Goal: Task Accomplishment & Management: Complete application form

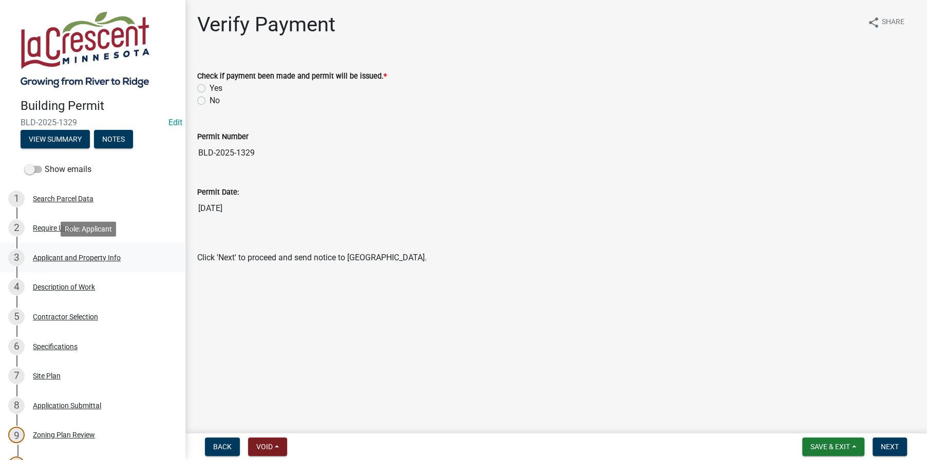
click at [56, 254] on div "Applicant and Property Info" at bounding box center [77, 257] width 88 height 7
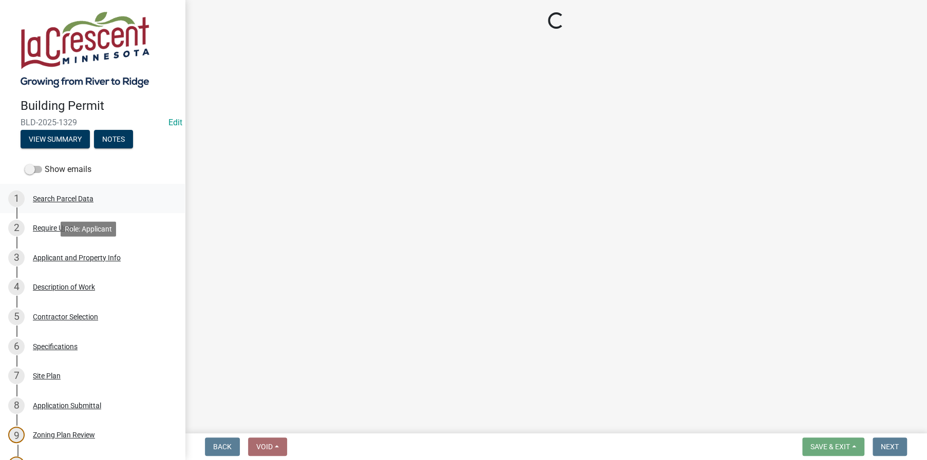
select select "e838c9e2-1e6e-4405-bddc-a3335cd38b08"
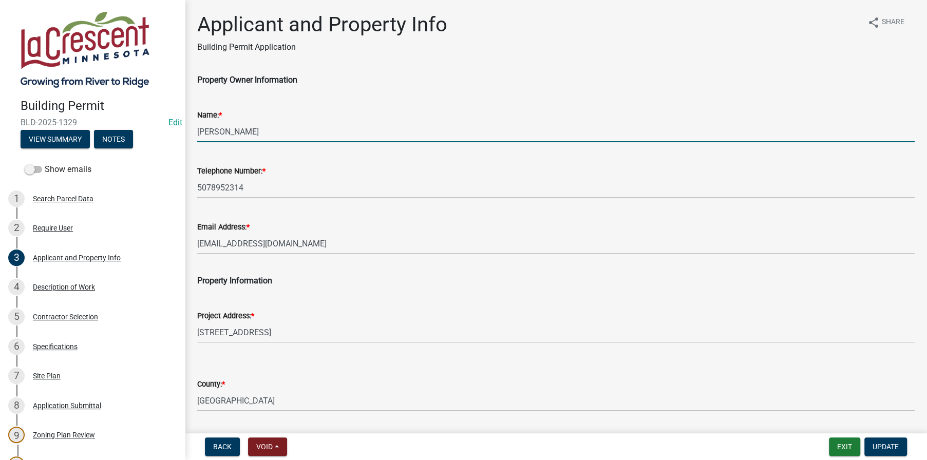
click at [245, 129] on input "[PERSON_NAME]" at bounding box center [556, 131] width 718 height 21
click at [283, 128] on input "[PERSON_NAME]" at bounding box center [556, 131] width 718 height 21
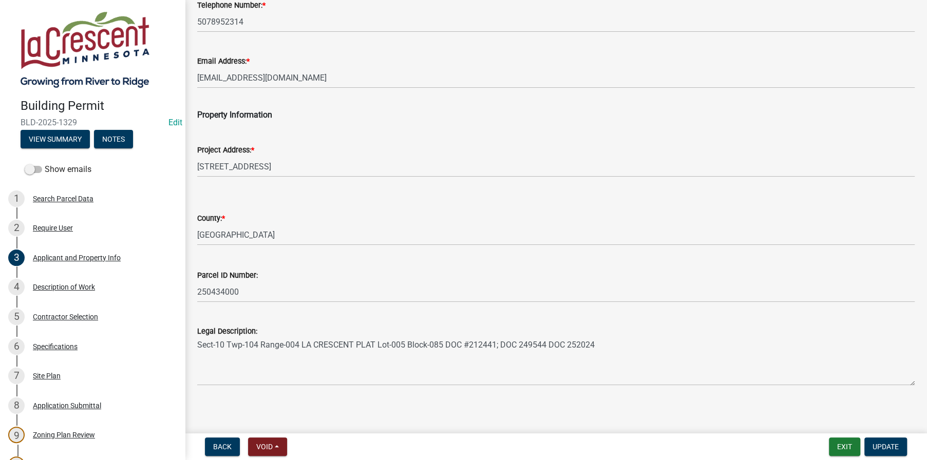
scroll to position [171, 0]
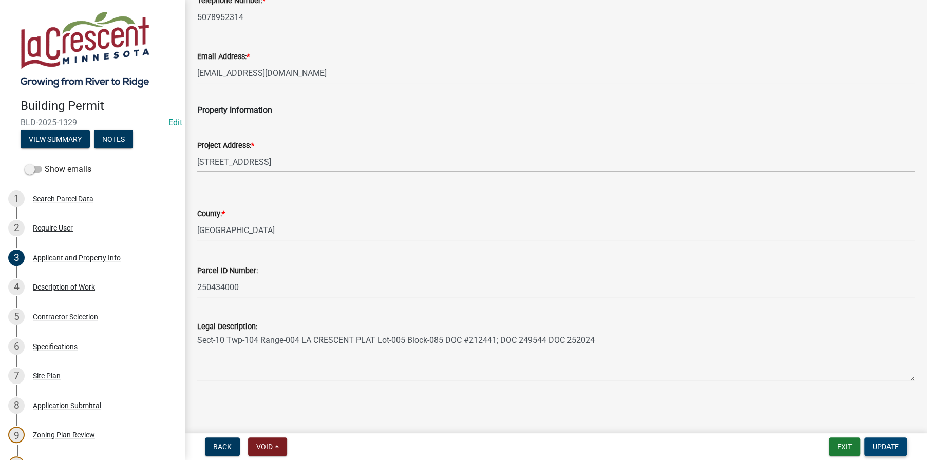
type input "[PERSON_NAME]"
click at [890, 454] on button "Update" at bounding box center [885, 447] width 43 height 18
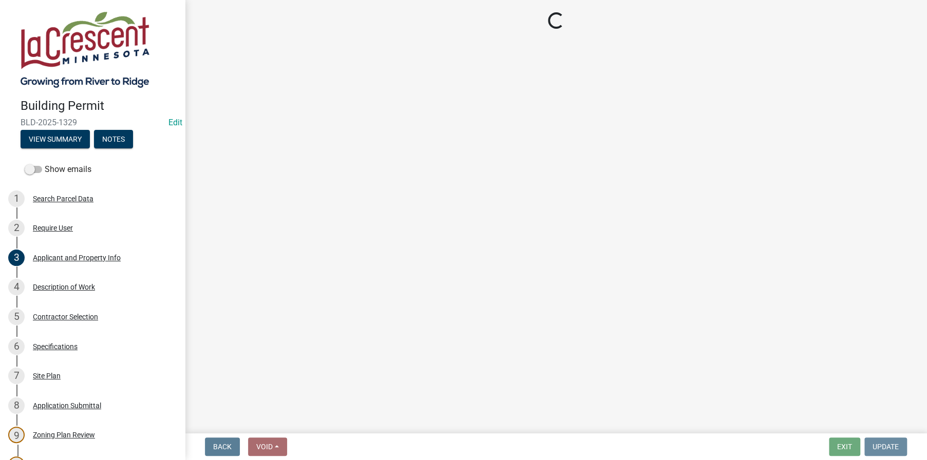
scroll to position [0, 0]
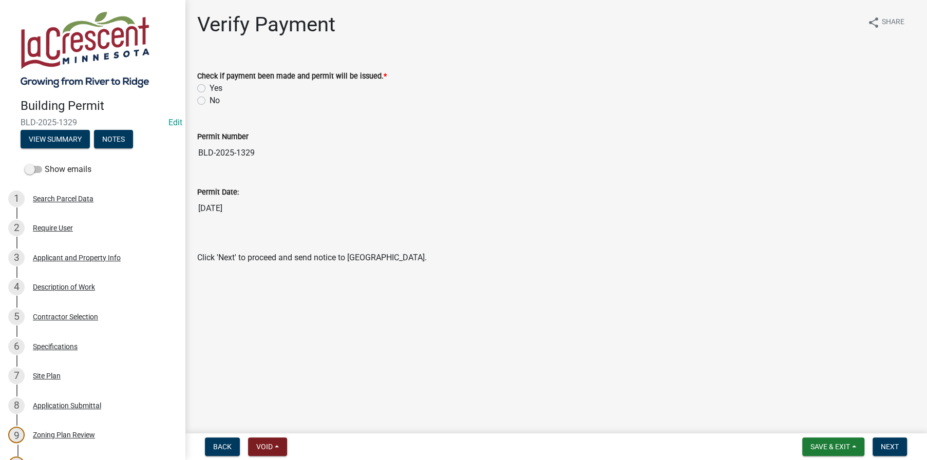
click at [210, 89] on label "Yes" at bounding box center [216, 88] width 13 height 12
click at [210, 89] on input "Yes" at bounding box center [213, 85] width 7 height 7
radio input "true"
click at [884, 442] on button "Next" at bounding box center [890, 447] width 34 height 18
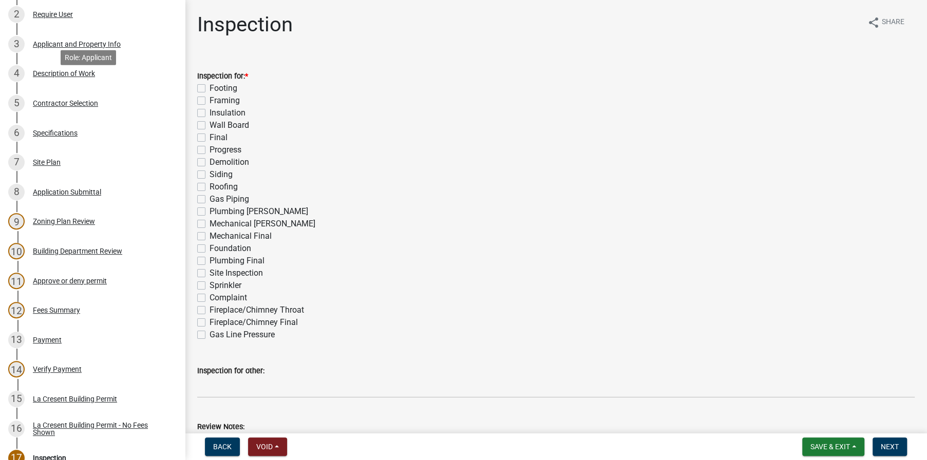
scroll to position [257, 0]
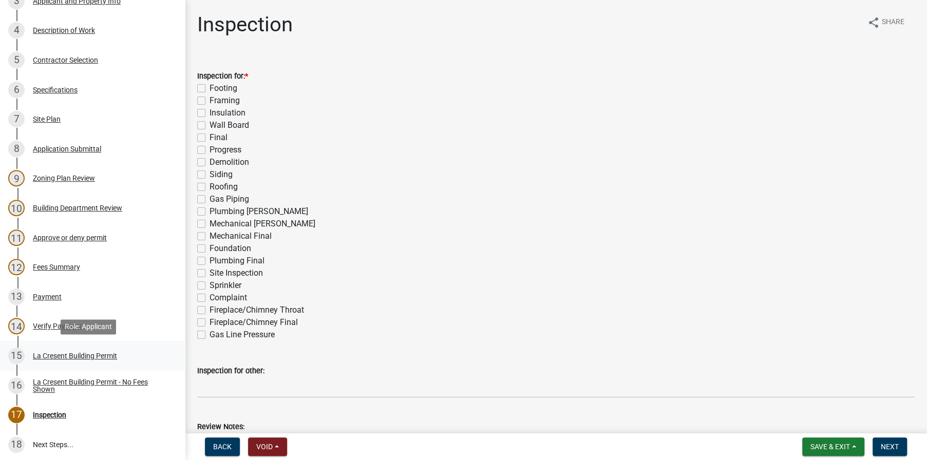
click at [66, 352] on div "La Cresent Building Permit" at bounding box center [75, 355] width 84 height 7
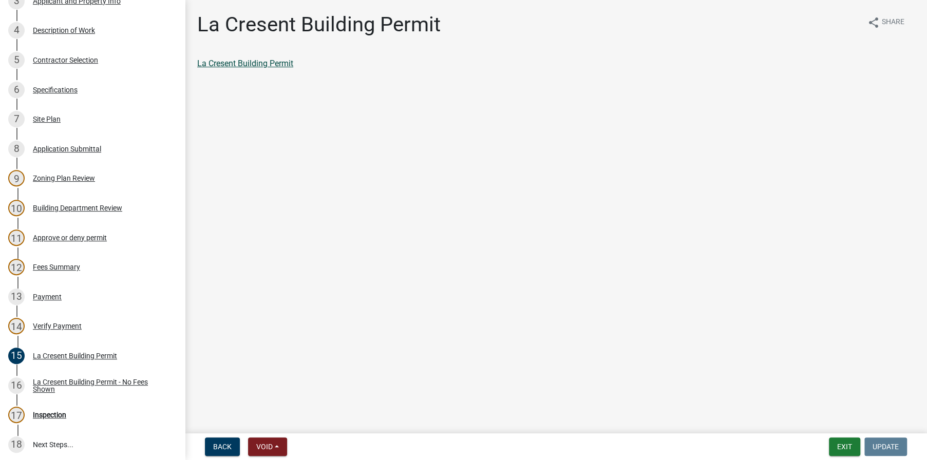
click at [257, 62] on link "La Cresent Building Permit" at bounding box center [245, 64] width 96 height 10
